Goal: Information Seeking & Learning: Learn about a topic

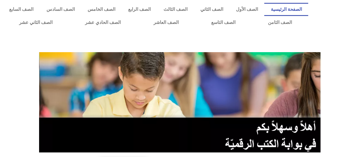
scroll to position [143, 0]
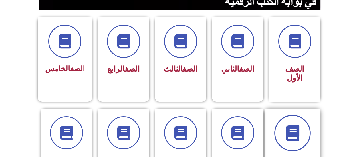
click at [296, 125] on icon at bounding box center [293, 133] width 16 height 16
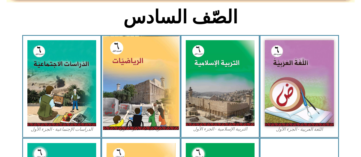
scroll to position [171, 0]
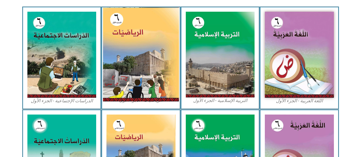
click at [160, 32] on img at bounding box center [141, 54] width 76 height 94
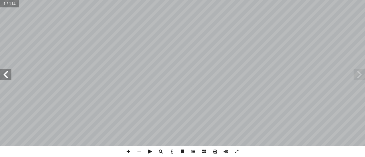
click at [0, 71] on span at bounding box center [5, 74] width 11 height 11
click at [1, 71] on span at bounding box center [5, 74] width 11 height 11
click at [3, 73] on span at bounding box center [5, 74] width 11 height 11
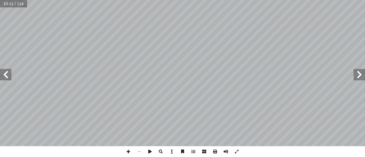
click at [346, 107] on div "٦ : ُ تعلم أ ا الجمع والطرح. ّ تي ّ قبل عملي ِ القسمة و ِ تا الضرب ّ ى عملي َ ر…" at bounding box center [182, 73] width 365 height 146
click at [0, 65] on div "8 ئل: � رين ومس � تم تي: أ ا الخاطئة فيما ي ِ الجملة َ مام أ ا ) ( َ شارة إ ا و…" at bounding box center [182, 73] width 365 height 146
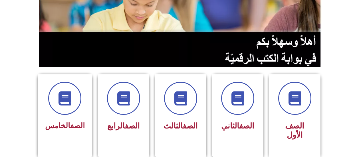
scroll to position [143, 0]
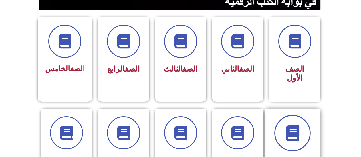
click at [293, 136] on span at bounding box center [292, 133] width 37 height 37
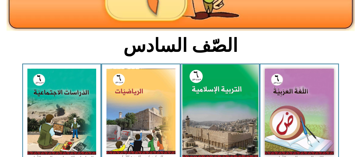
scroll to position [171, 0]
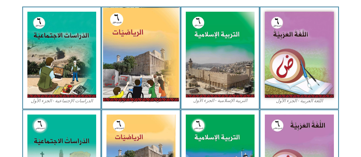
click at [133, 51] on img at bounding box center [141, 54] width 76 height 94
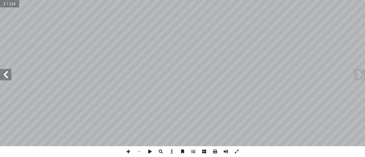
drag, startPoint x: 7, startPoint y: 80, endPoint x: 7, endPoint y: 72, distance: 7.7
click at [7, 72] on span at bounding box center [5, 74] width 11 height 11
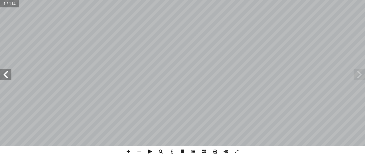
click at [7, 72] on span at bounding box center [5, 74] width 11 height 11
click at [7, 71] on span at bounding box center [5, 74] width 11 height 11
click at [1, 72] on span at bounding box center [5, 74] width 11 height 11
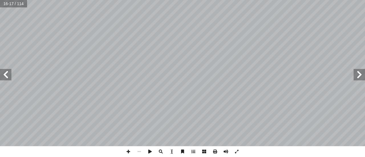
click at [1, 72] on span at bounding box center [5, 74] width 11 height 11
click at [363, 74] on span at bounding box center [359, 74] width 11 height 11
click at [363, 73] on span at bounding box center [359, 74] width 11 height 11
click at [364, 82] on div "١٦ ئل: � رين ومس � تم تي: أ ا الخاطئة فيما ي ِ الجملة َ مام أ ا ) ( َ شارة إ ا …" at bounding box center [182, 73] width 365 height 146
click at [361, 63] on div "١٤ :) 2 ط ( � نش ي ّ تحــد َ مســابقة ً العالــي ســنويا ِ عليــم ّ والت ِ ــة …" at bounding box center [182, 73] width 365 height 146
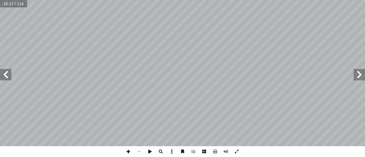
click at [126, 152] on span at bounding box center [128, 151] width 11 height 11
click at [5, 78] on span at bounding box center [5, 74] width 11 height 11
click at [6, 77] on span at bounding box center [5, 74] width 11 height 11
click at [13, 0] on html "الصفحة الرئيسية الصف الأول الصف الثاني الصف الثالث الصف الرابع الصف الخامس الصف…" at bounding box center [182, 26] width 365 height 52
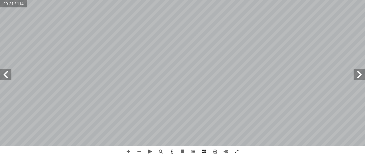
click at [355, 72] on span at bounding box center [359, 74] width 11 height 11
